Goal: Find specific page/section: Find specific page/section

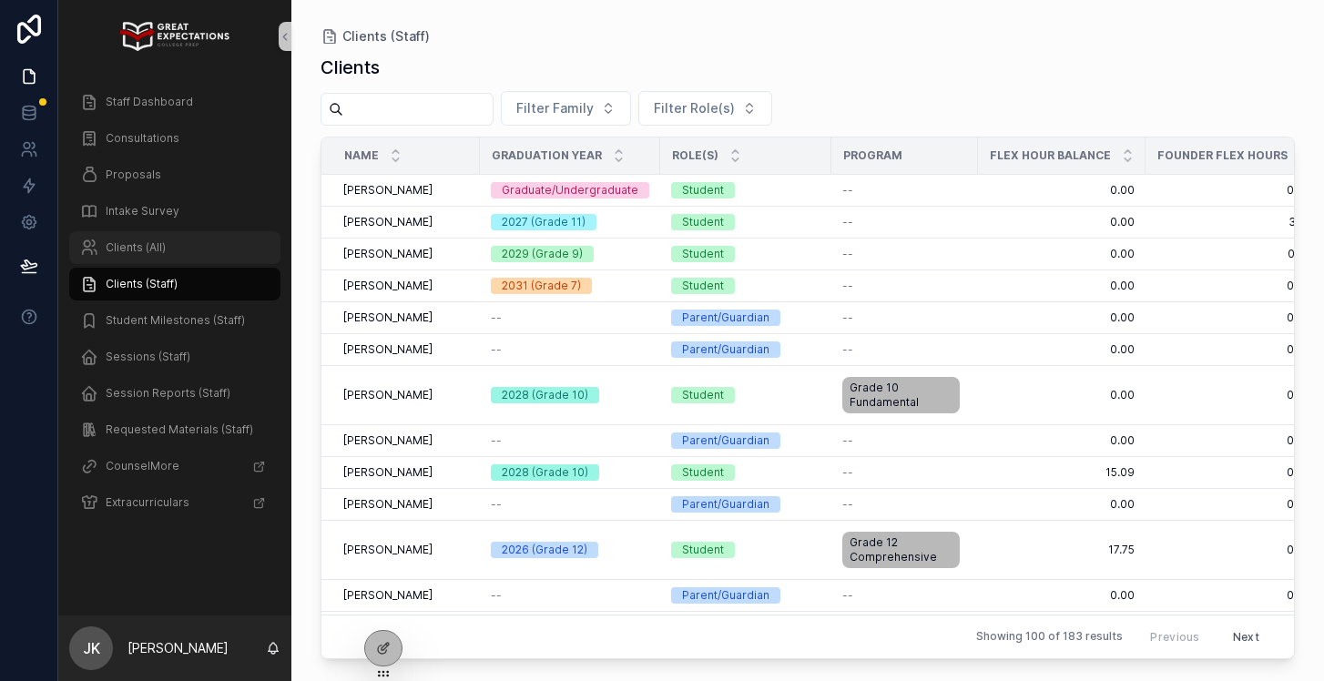
scroll to position [0, 146]
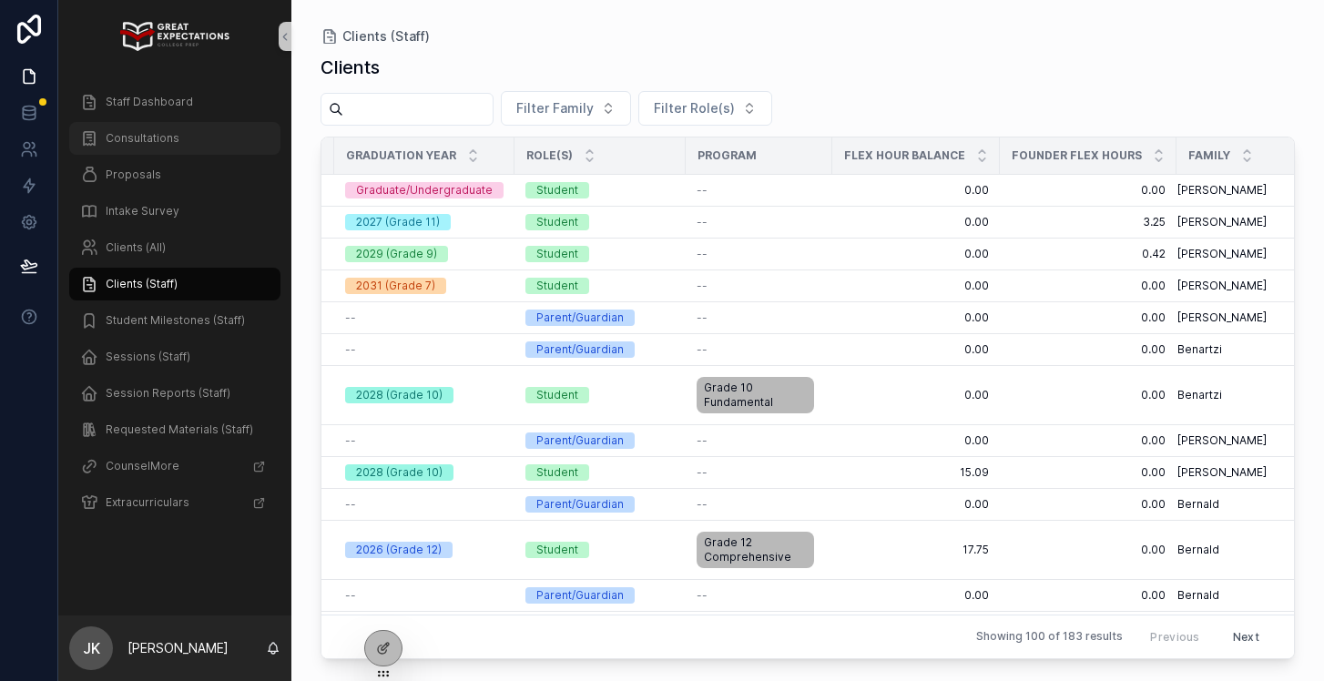
click at [170, 138] on span "Consultations" at bounding box center [143, 138] width 74 height 15
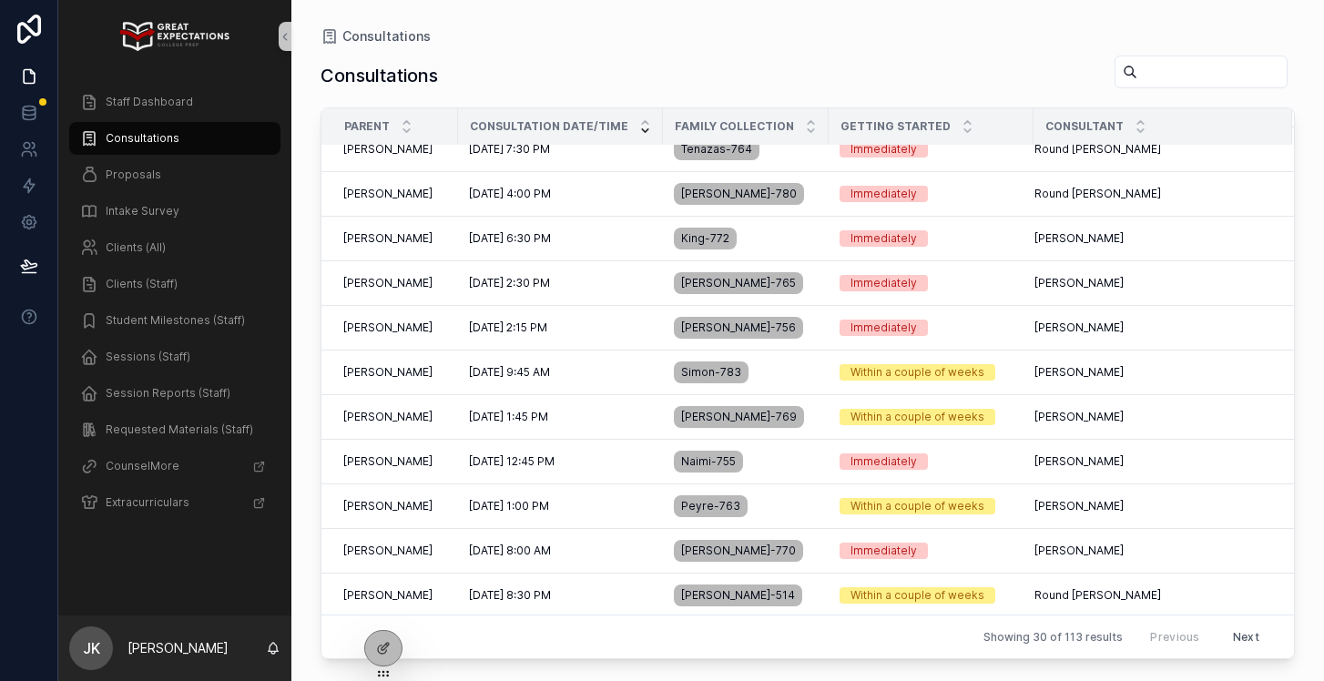
scroll to position [869, 0]
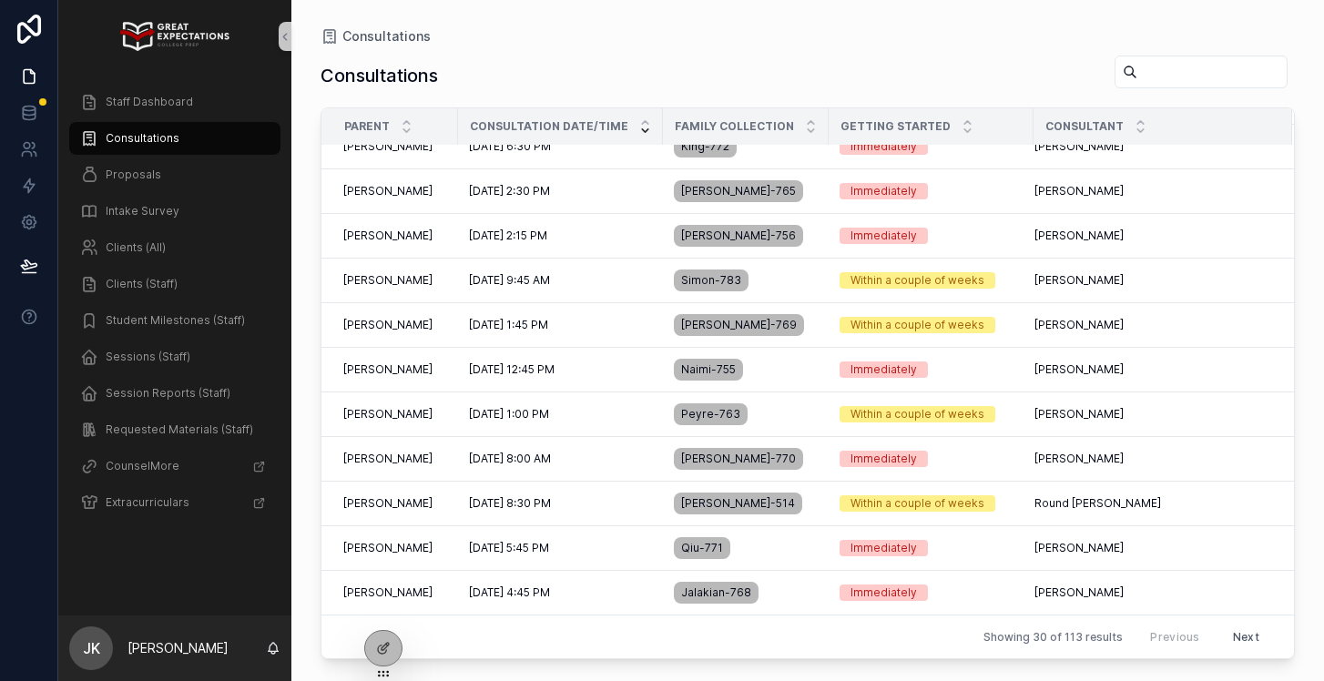
click at [1247, 634] on button "Next" at bounding box center [1246, 637] width 52 height 28
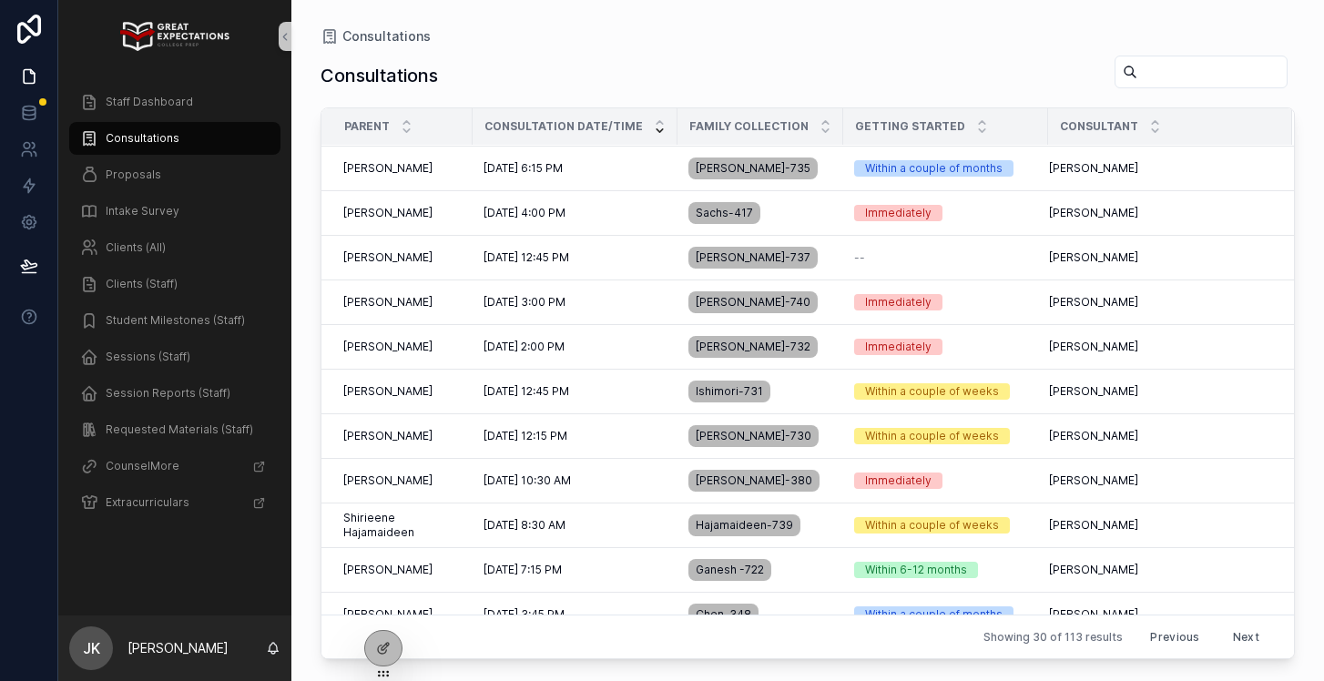
scroll to position [398, 0]
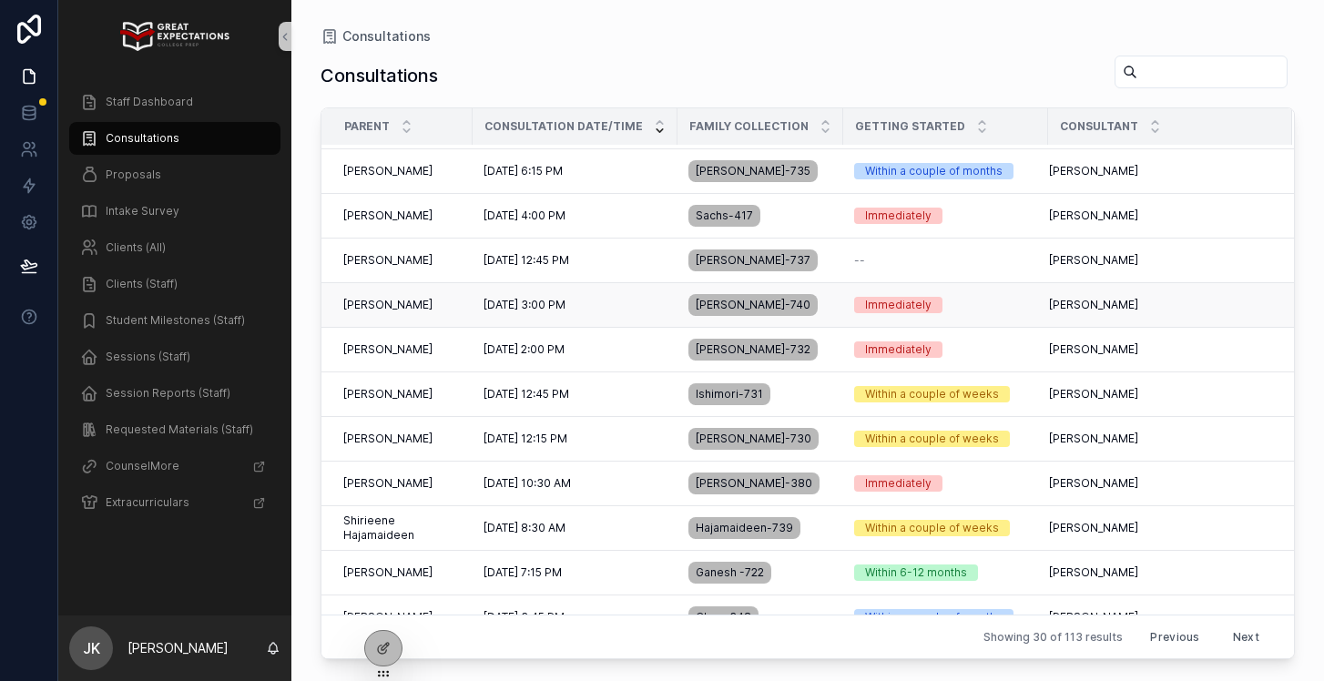
click at [432, 305] on div "[PERSON_NAME] [PERSON_NAME]" at bounding box center [402, 305] width 118 height 15
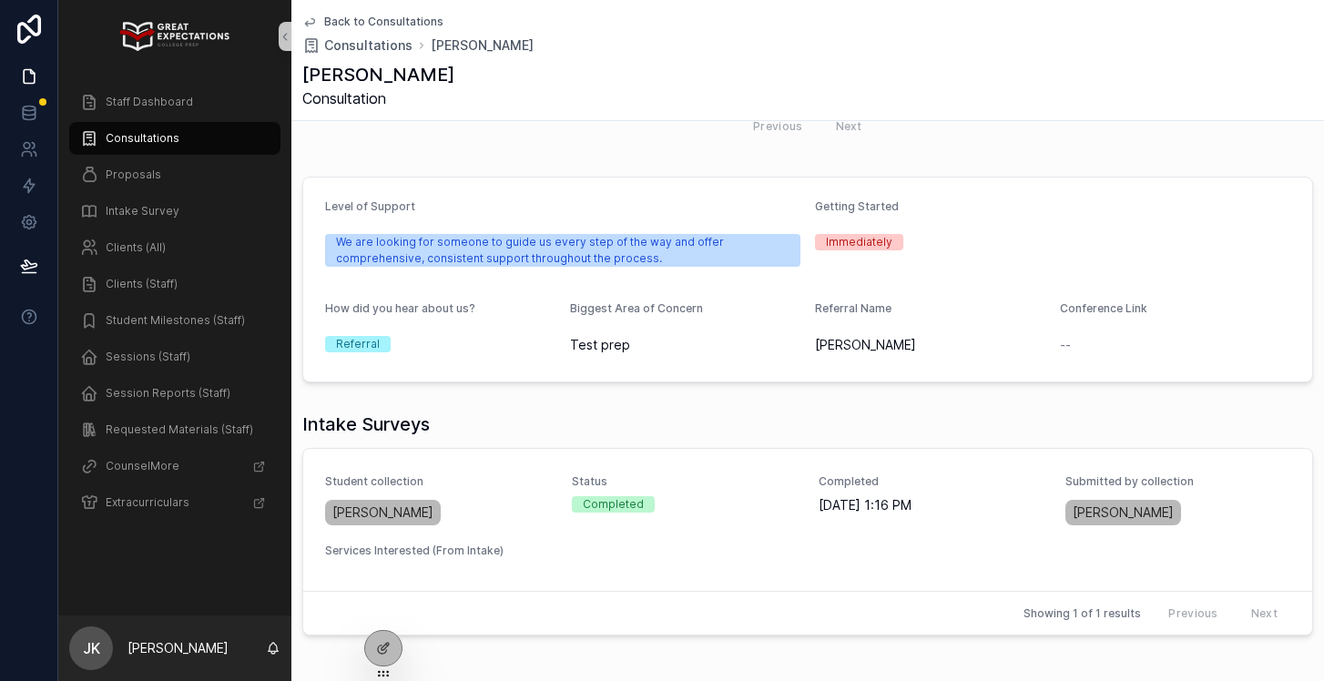
scroll to position [687, 0]
